Goal: Task Accomplishment & Management: Manage account settings

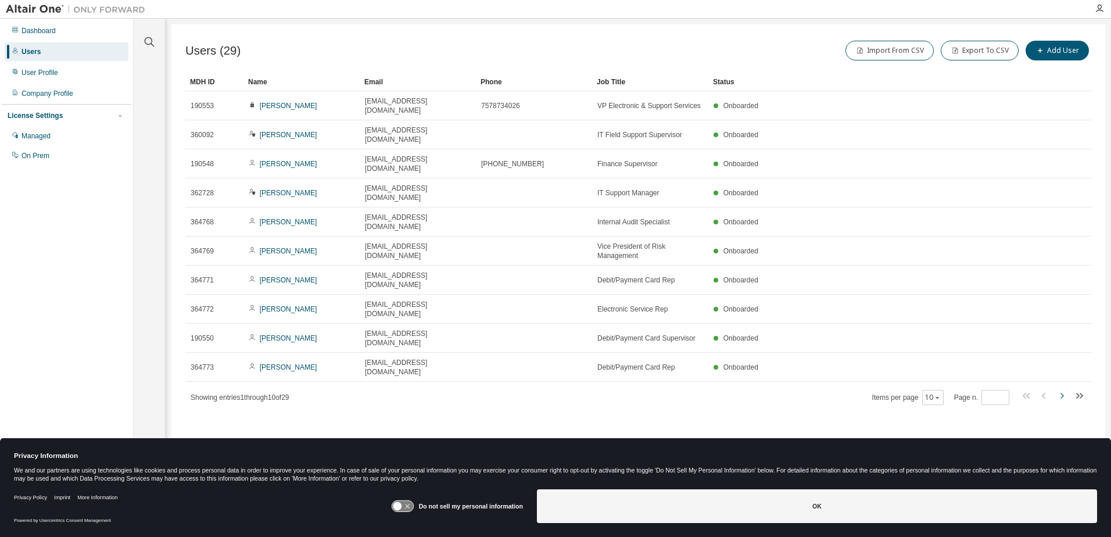
click at [1059, 389] on icon "button" at bounding box center [1061, 396] width 14 height 14
click at [1061, 389] on icon "button" at bounding box center [1061, 396] width 14 height 14
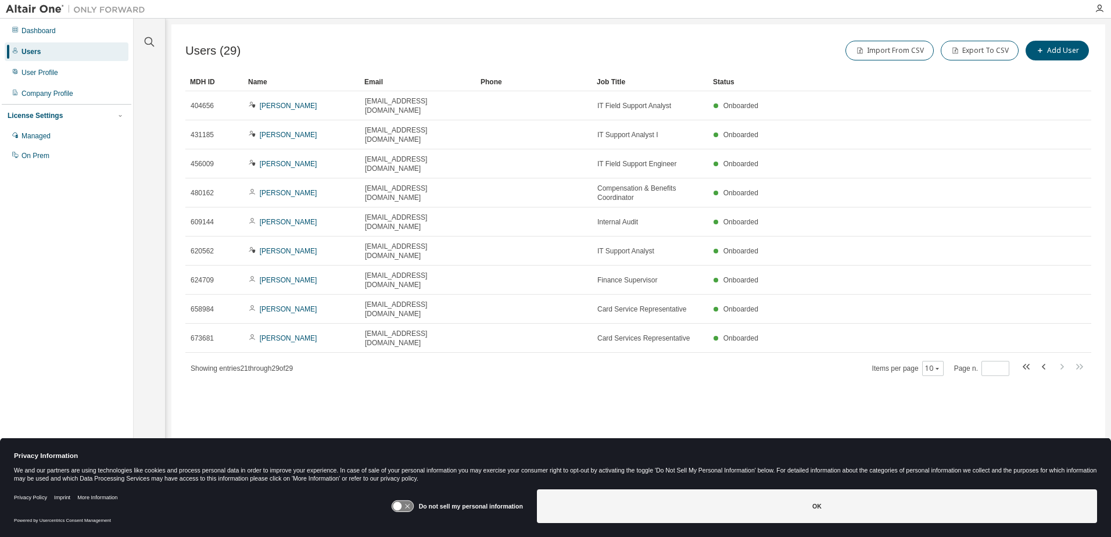
click at [1061, 302] on div "Users (29) Import From CSV Export To CSV Add User Clear Load Save Save As Field…" at bounding box center [637, 260] width 933 height 473
click at [1041, 364] on icon "button" at bounding box center [1042, 367] width 3 height 6
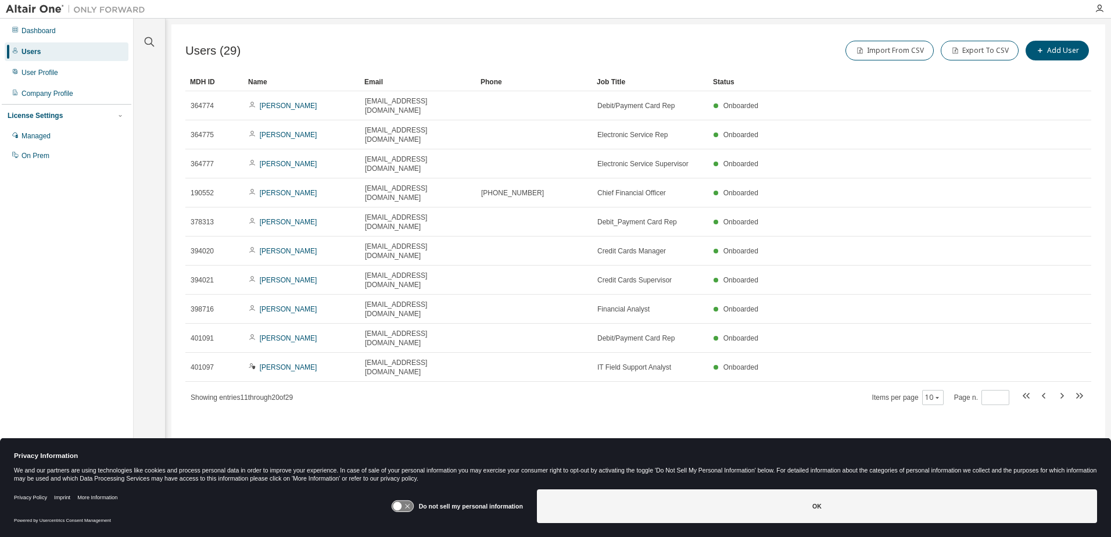
click at [1042, 292] on div "MDH ID Name Email Phone Job Title Status 364774 Hollie Burrell hburrell@bayport…" at bounding box center [638, 239] width 906 height 333
click at [1043, 393] on icon "button" at bounding box center [1042, 396] width 3 height 6
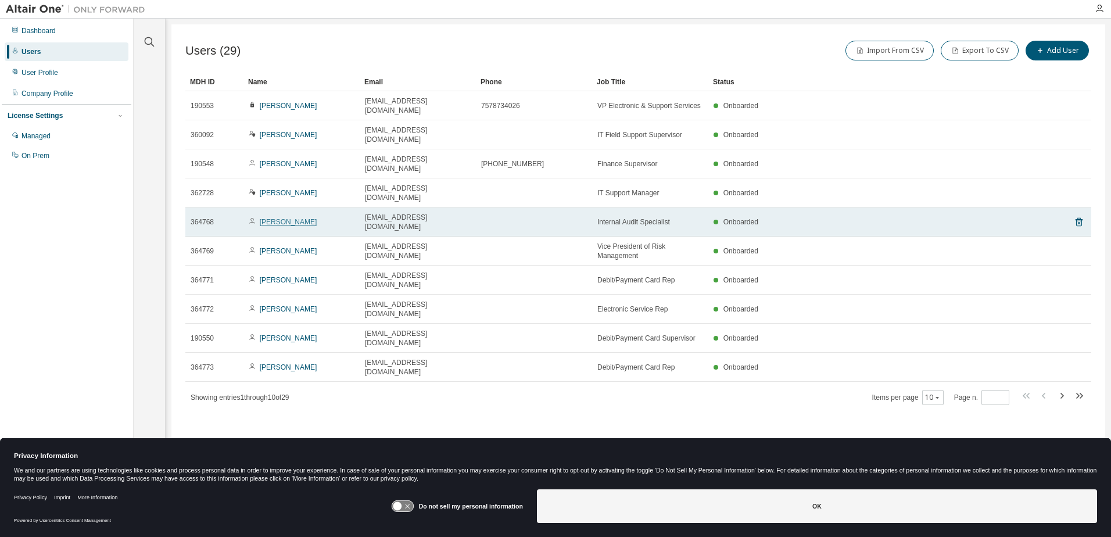
click at [292, 218] on link "Tiffany Talkington" at bounding box center [289, 222] width 58 height 8
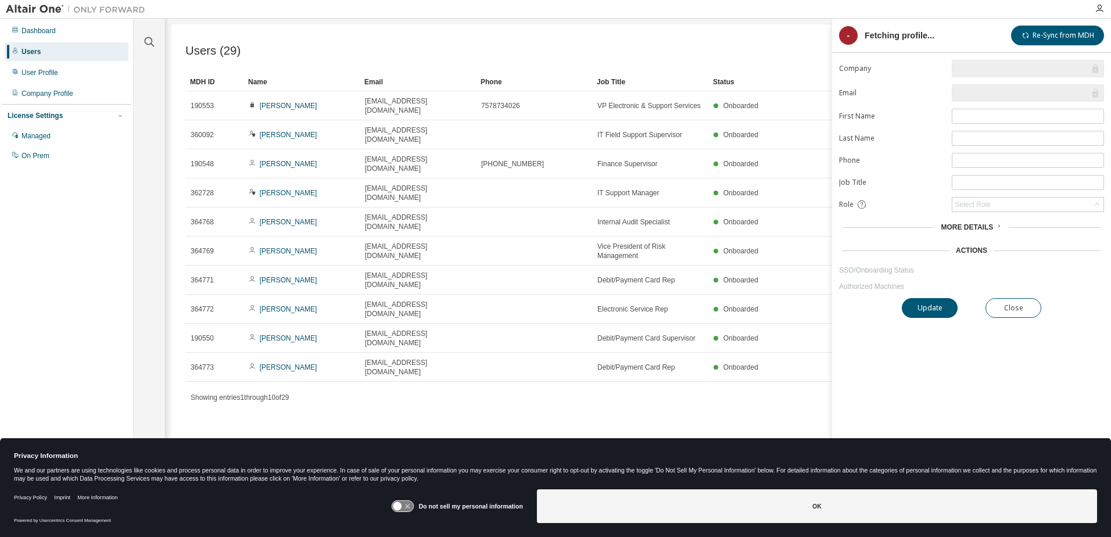
click at [881, 272] on link "SSO/Onboarding Status" at bounding box center [971, 269] width 265 height 9
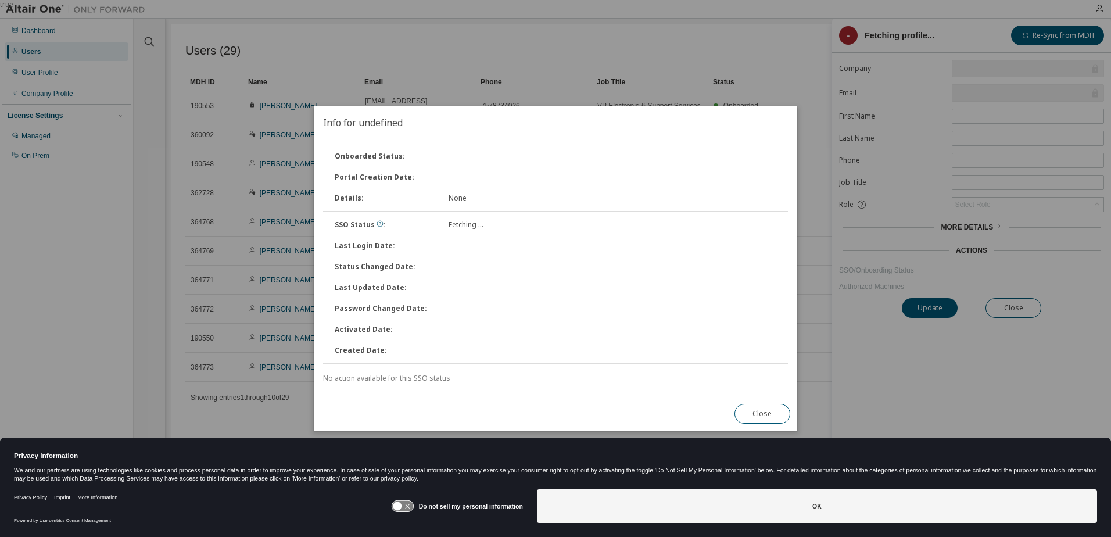
click at [866, 379] on div "true" at bounding box center [555, 268] width 1111 height 537
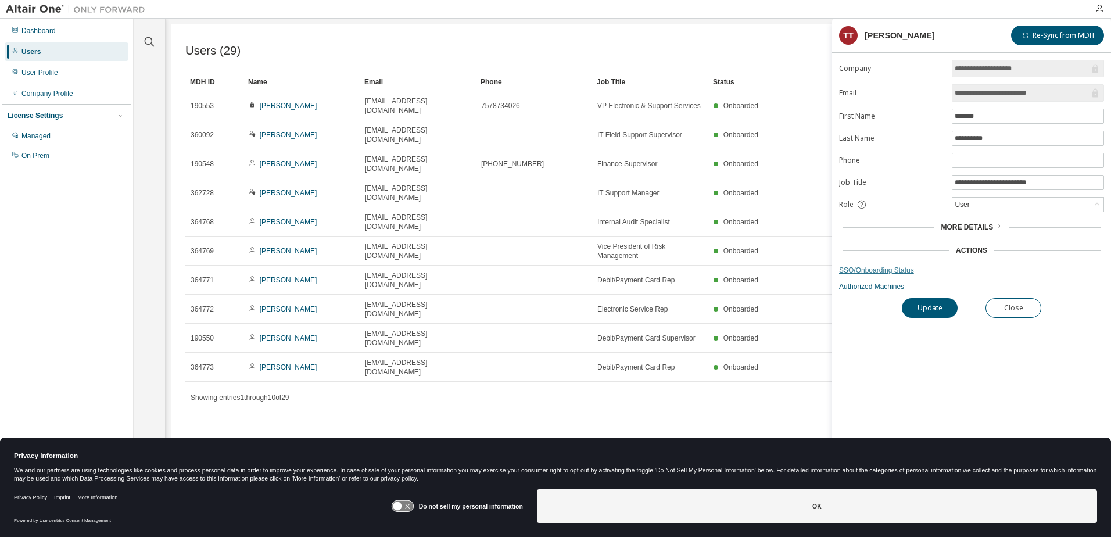
click at [871, 272] on link "SSO/Onboarding Status" at bounding box center [971, 269] width 265 height 9
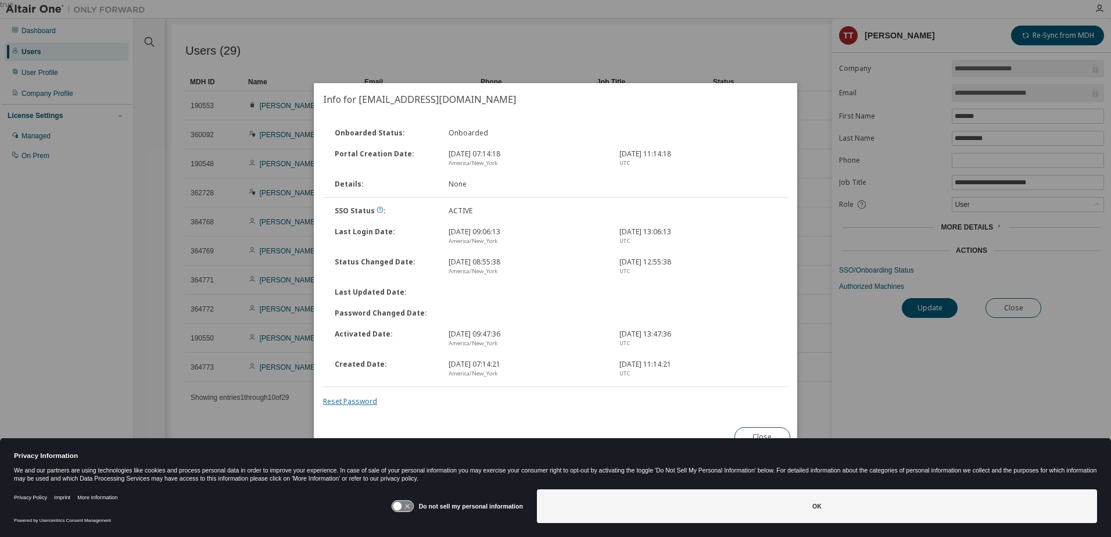
click at [358, 400] on link "Reset Password" at bounding box center [350, 401] width 54 height 10
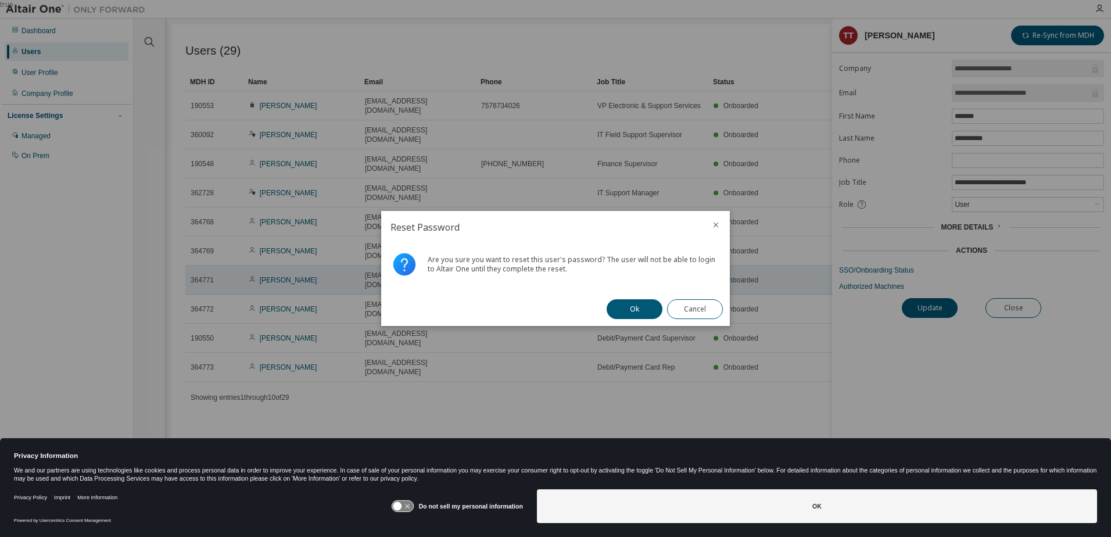
click at [714, 224] on icon "close" at bounding box center [715, 224] width 9 height 9
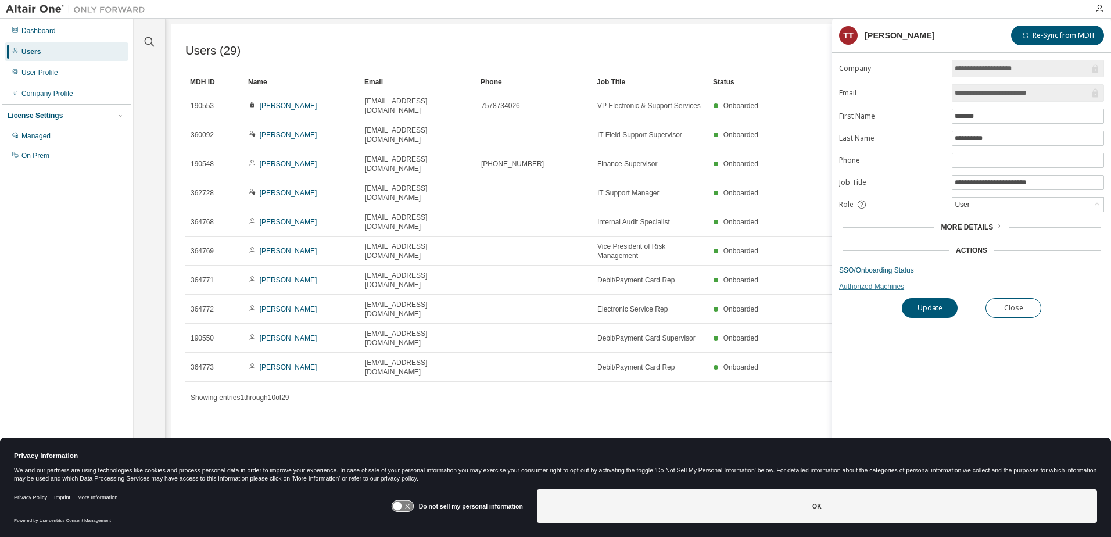
click at [882, 288] on link "Authorized Machines" at bounding box center [971, 286] width 265 height 9
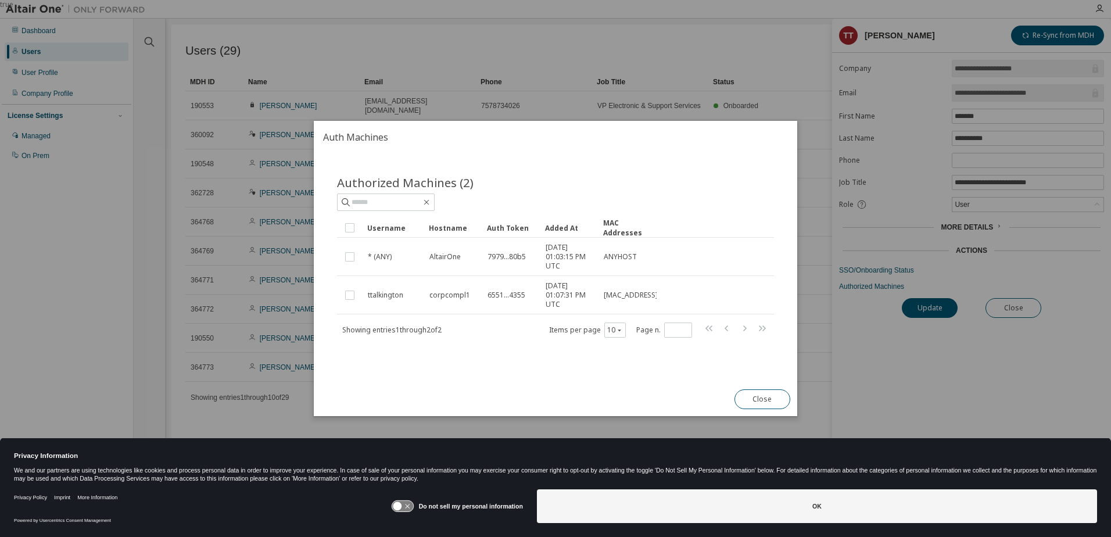
click at [776, 55] on div "true" at bounding box center [555, 268] width 1111 height 537
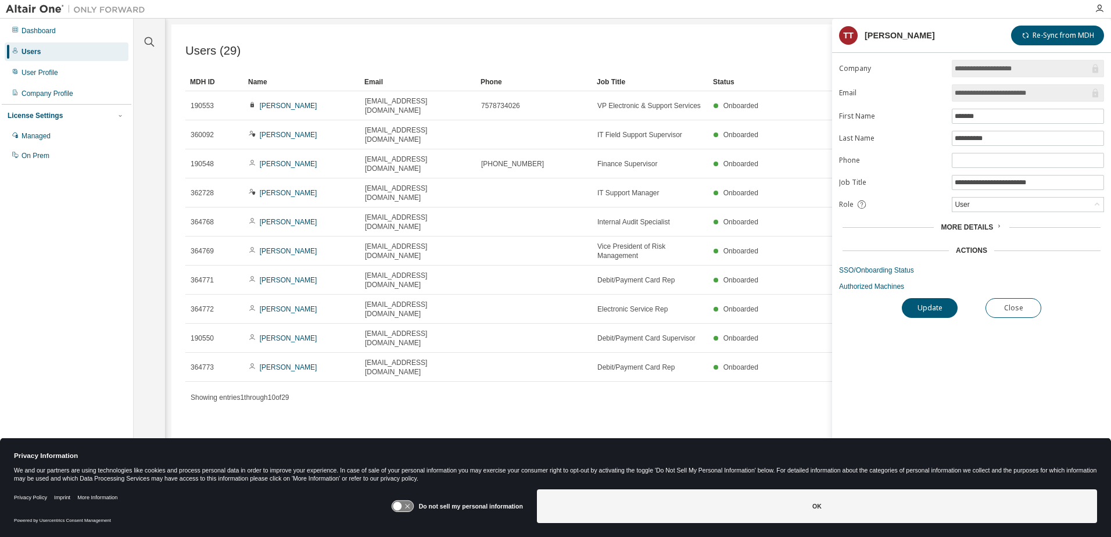
drag, startPoint x: 731, startPoint y: 343, endPoint x: 732, endPoint y: 332, distance: 10.5
click at [732, 337] on div "Users (29) Import From CSV Export To CSV Add User Clear Load Save Save As Field…" at bounding box center [637, 260] width 933 height 473
click at [1016, 302] on button "Close" at bounding box center [1013, 308] width 56 height 20
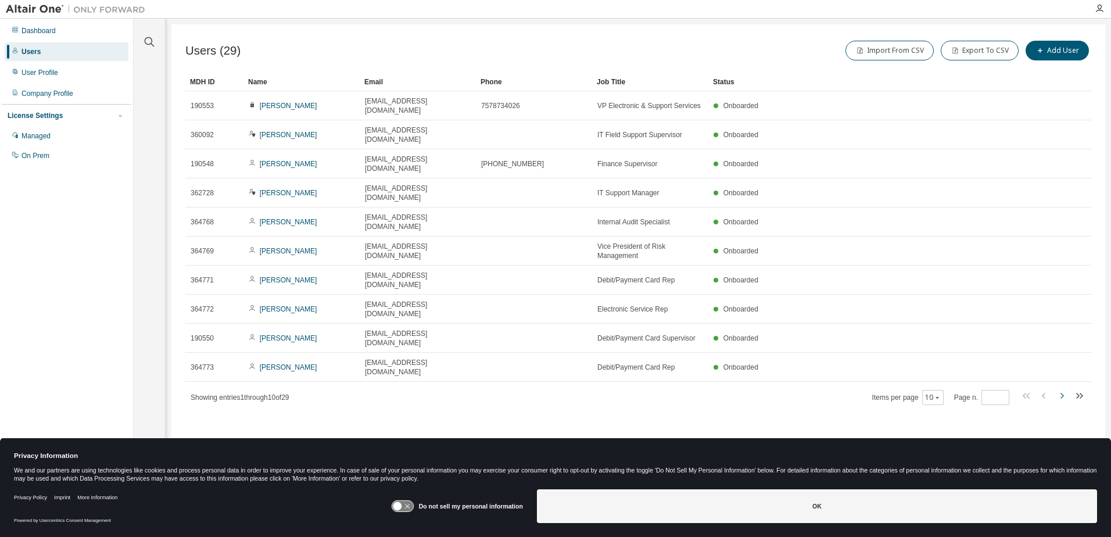
click at [1059, 389] on icon "button" at bounding box center [1061, 396] width 14 height 14
click at [1055, 389] on button "button" at bounding box center [1061, 397] width 14 height 17
type input "*"
